Goal: Transaction & Acquisition: Purchase product/service

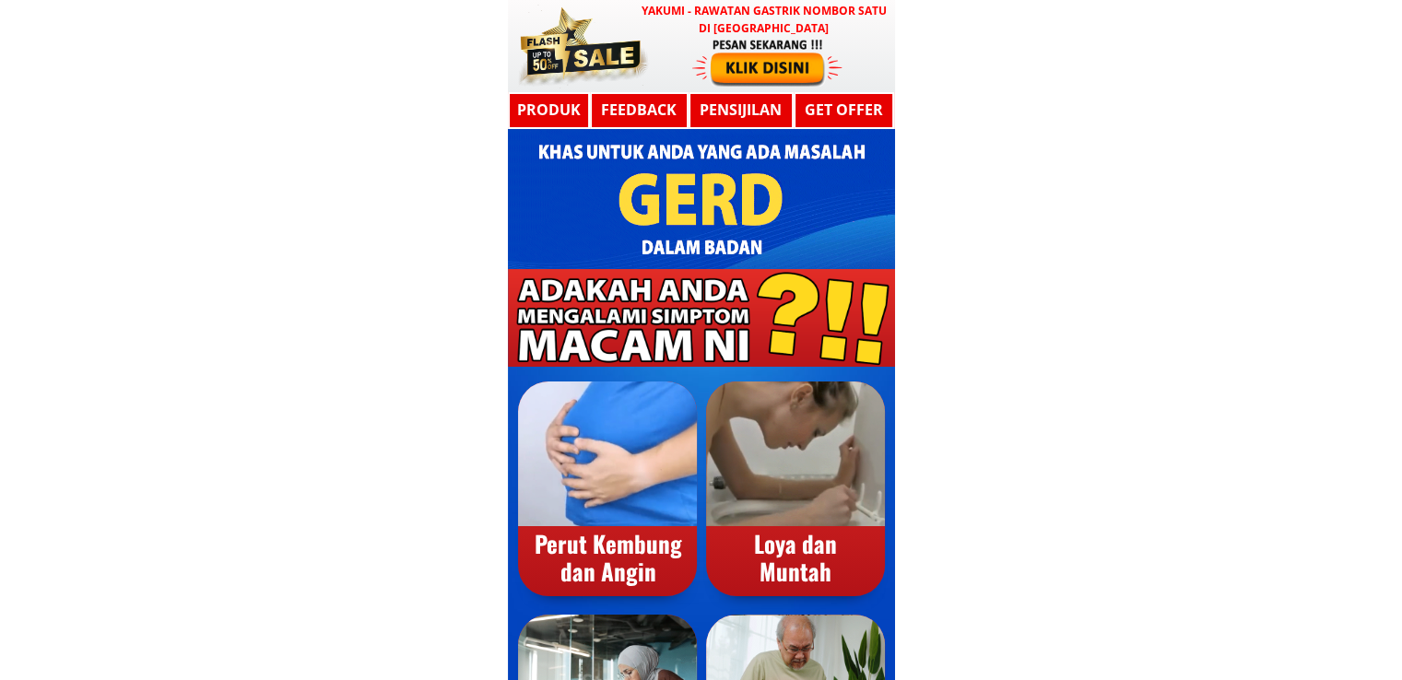
click at [803, 64] on div at bounding box center [767, 62] width 151 height 50
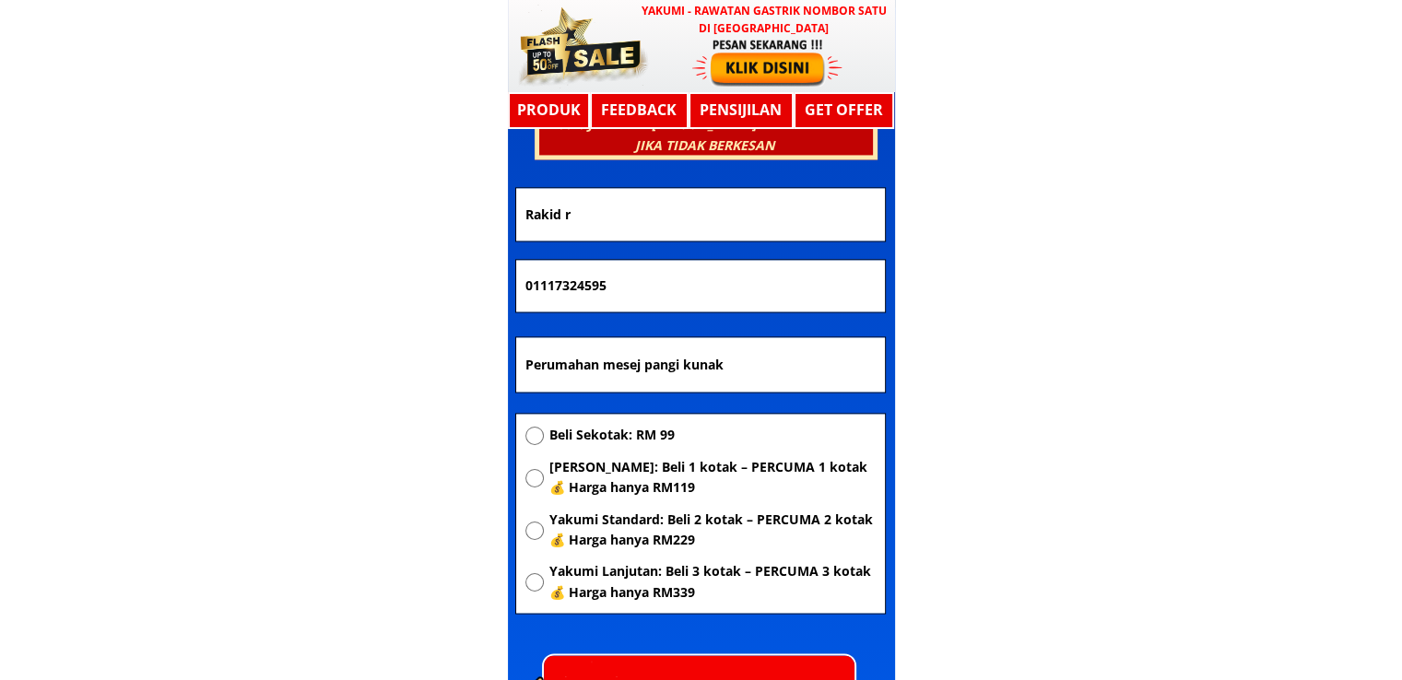
scroll to position [9871, 0]
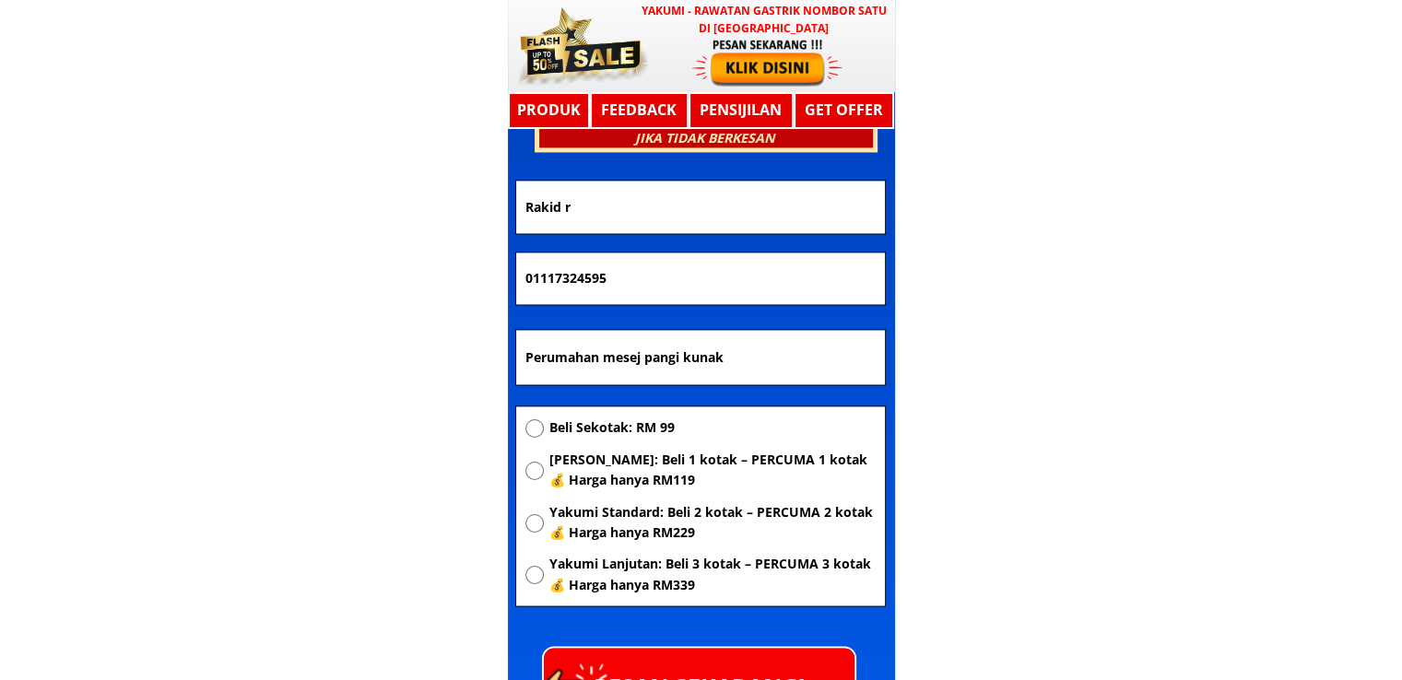
drag, startPoint x: 814, startPoint y: 353, endPoint x: 208, endPoint y: 355, distance: 605.7
paste input "[GEOGRAPHIC_DATA]"
type input "[GEOGRAPHIC_DATA]"
click at [614, 477] on span "[PERSON_NAME]: Beli 1 kotak – PERCUMA 1 kotak 💰 Harga hanya RM119" at bounding box center [712, 470] width 326 height 41
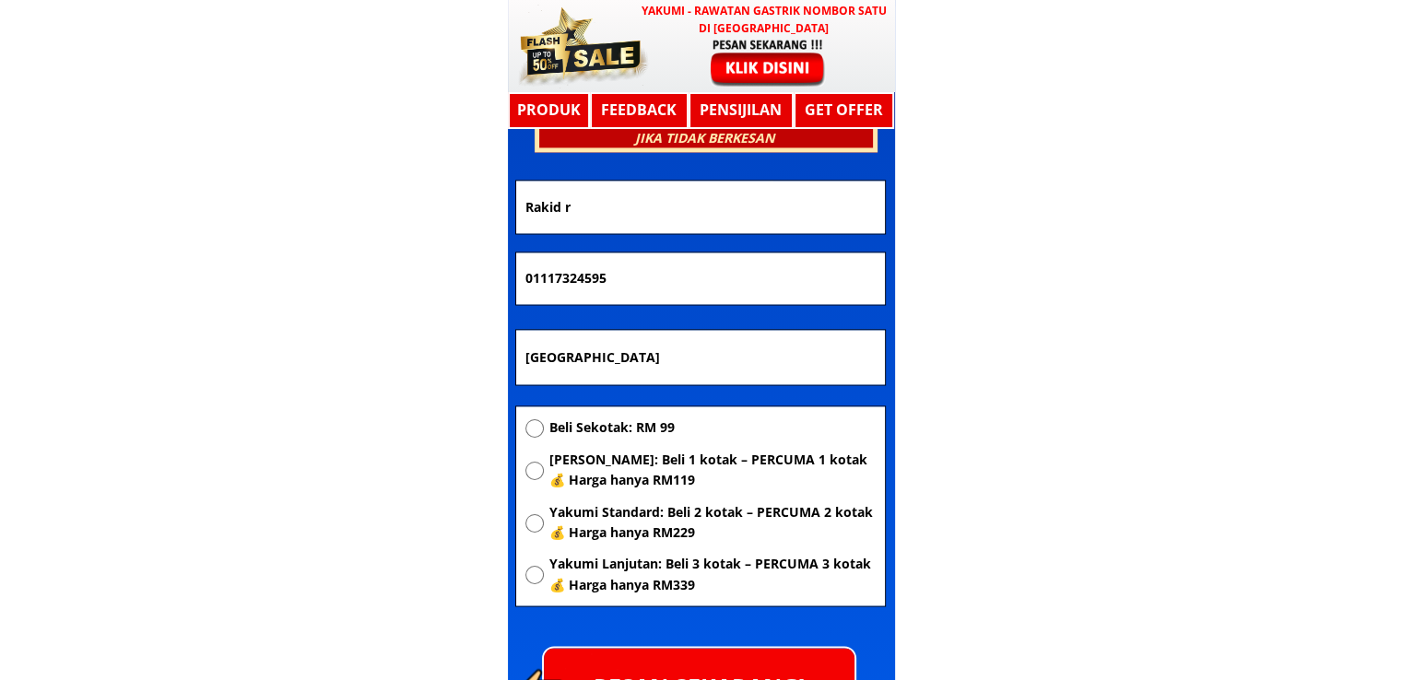
radio input "true"
drag, startPoint x: 689, startPoint y: 284, endPoint x: 0, endPoint y: 282, distance: 688.6
paste input "45359436"
type input "0145359436"
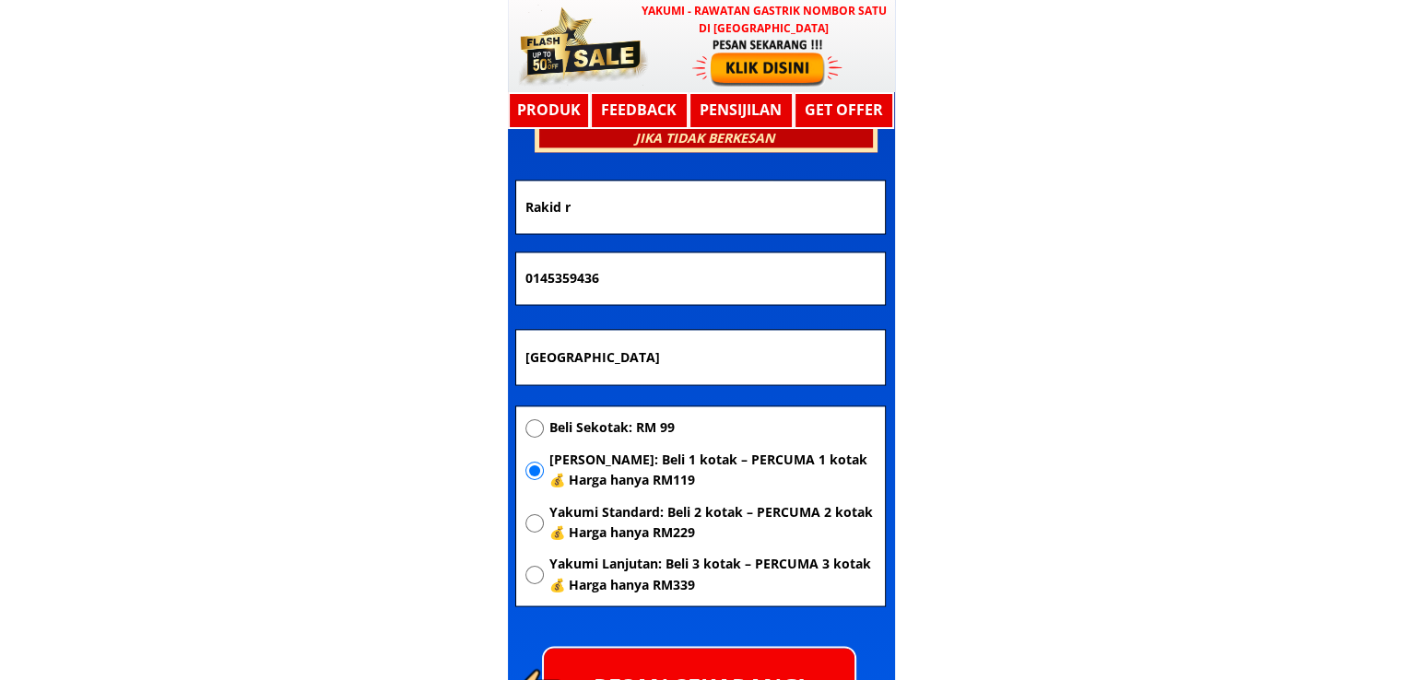
drag, startPoint x: 693, startPoint y: 207, endPoint x: 144, endPoint y: 215, distance: 549.5
paste input "[PERSON_NAME]"
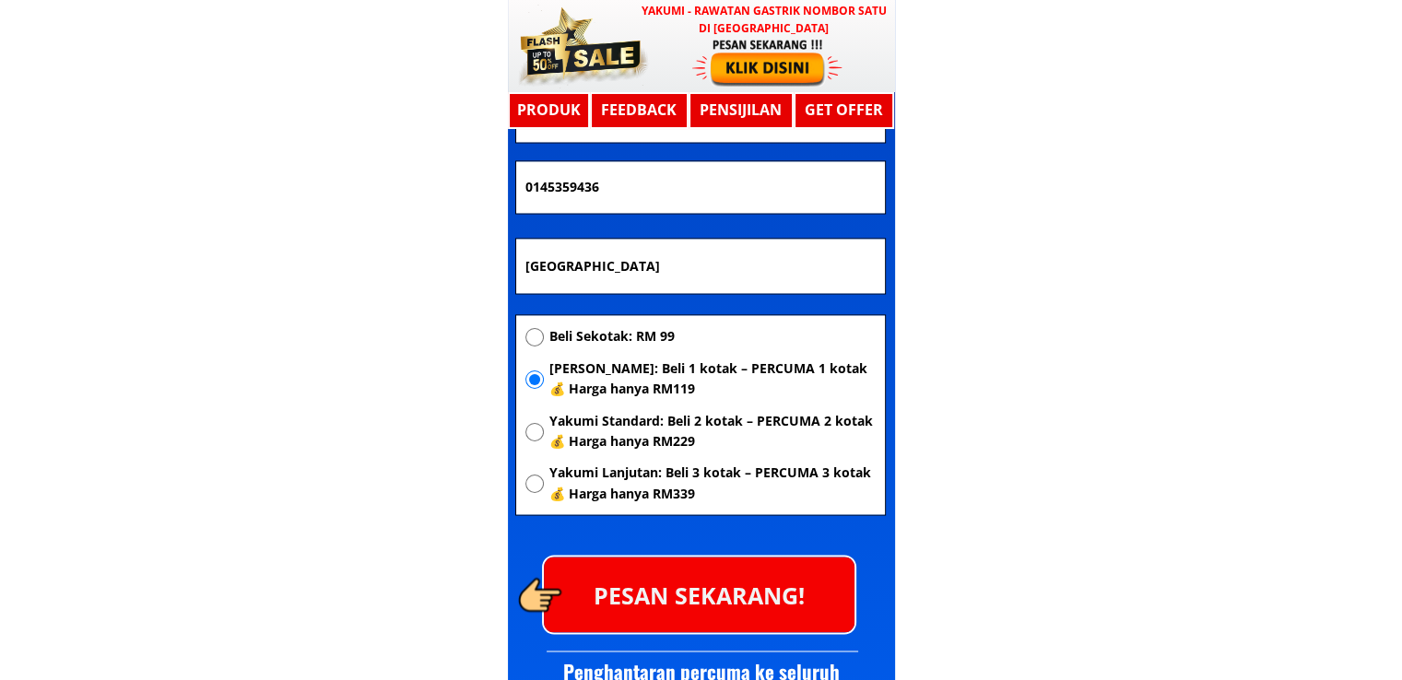
scroll to position [10056, 0]
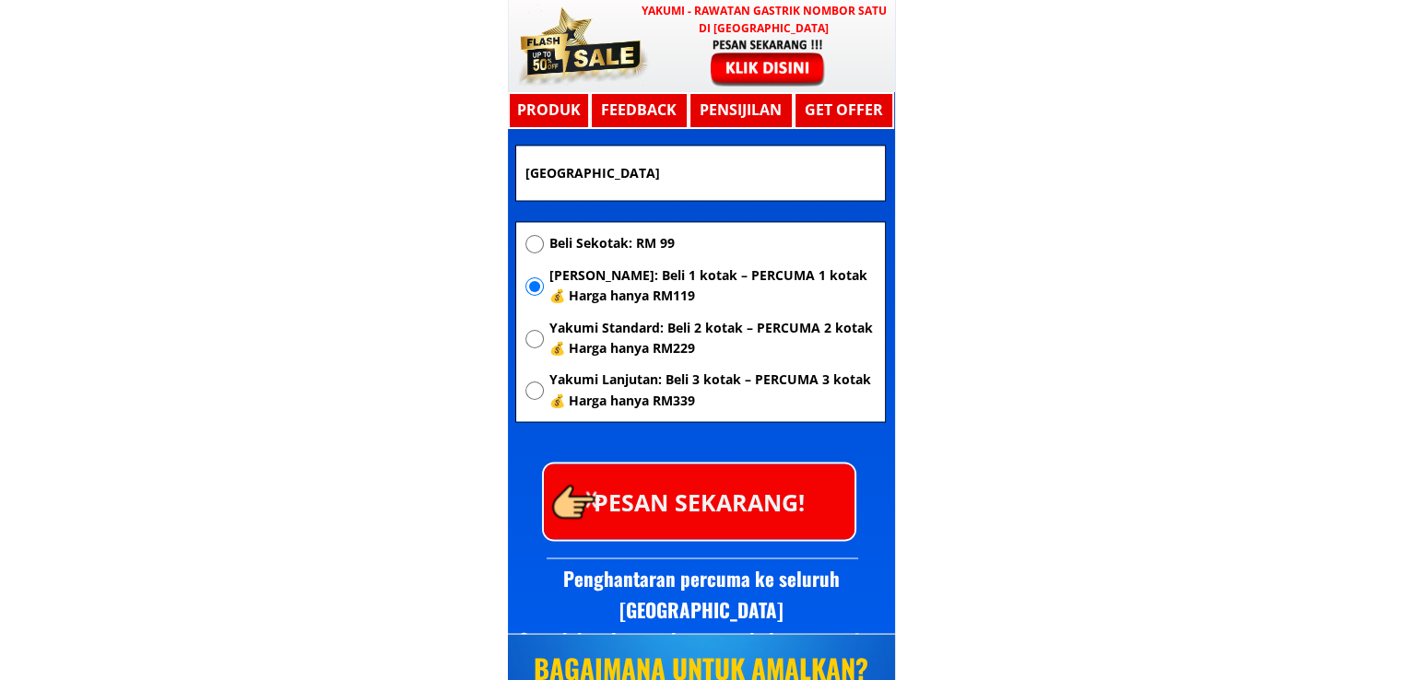
type input "[PERSON_NAME]"
click at [808, 497] on p "PESAN SEKARANG!" at bounding box center [699, 501] width 311 height 75
